Goal: Task Accomplishment & Management: Use online tool/utility

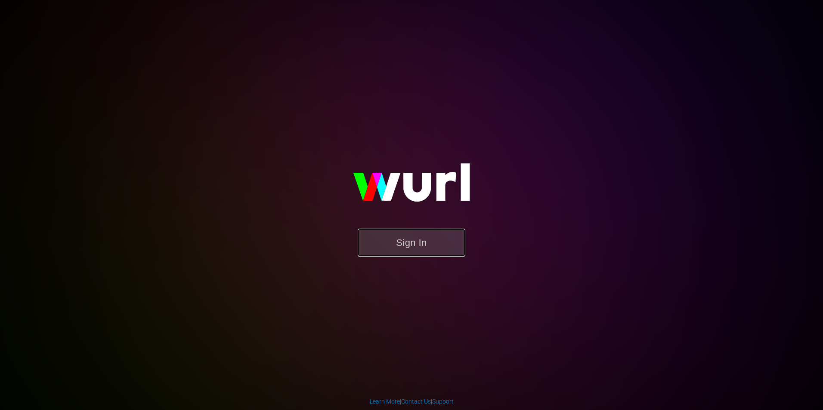
click at [453, 233] on button "Sign In" at bounding box center [411, 243] width 108 height 28
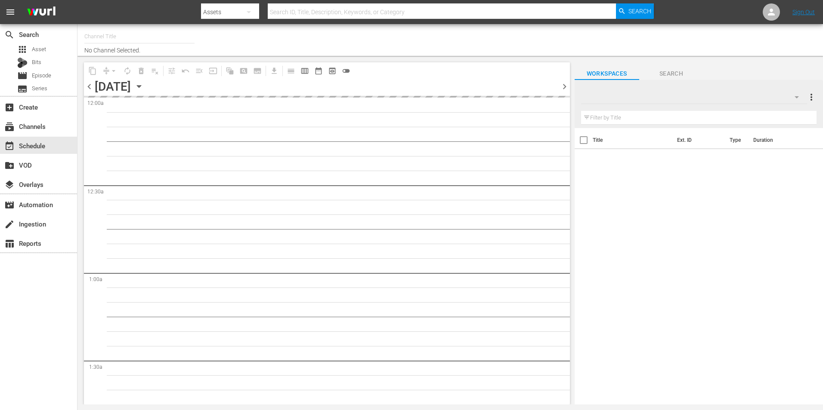
type input "Roku Cinevault Westerns (697)"
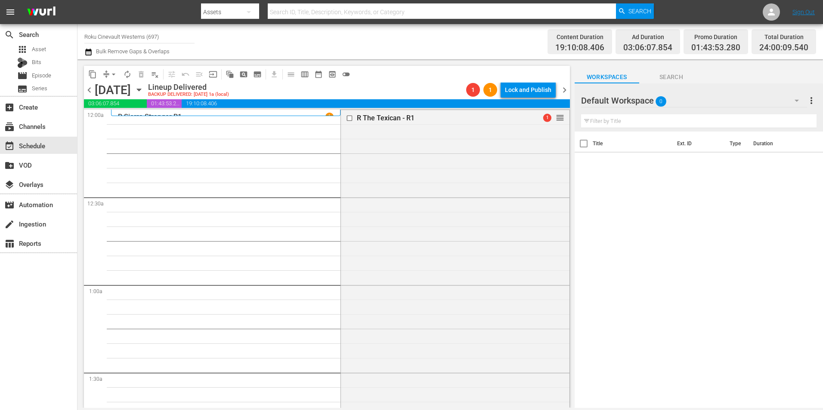
click at [628, 331] on div "Title Ext. ID Type Duration" at bounding box center [698, 271] width 248 height 278
